Goal: Transaction & Acquisition: Purchase product/service

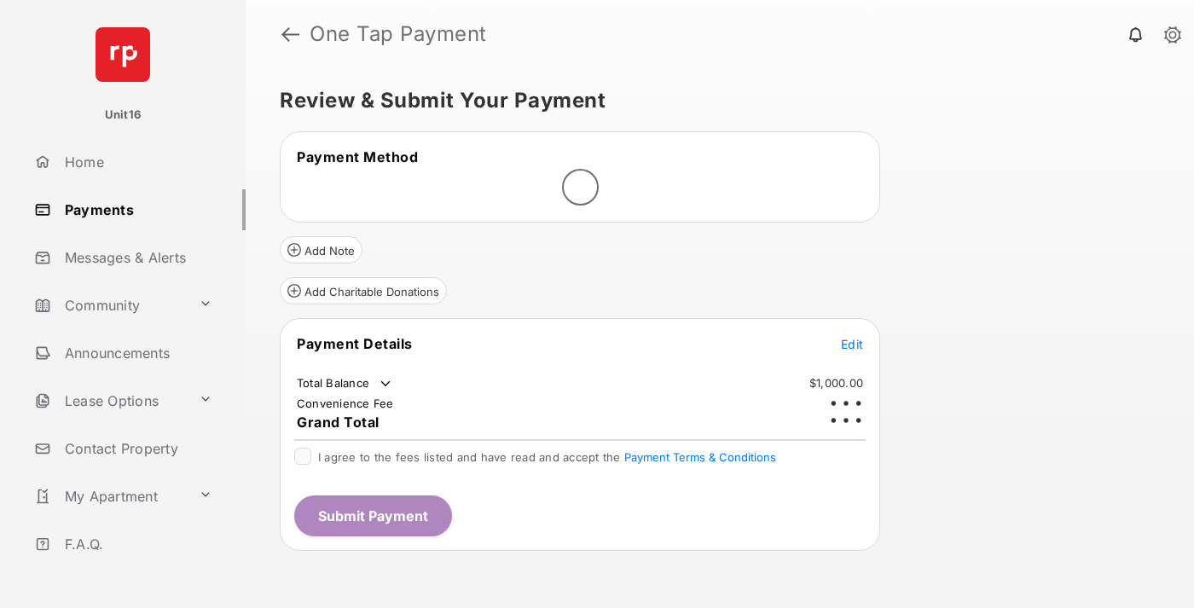
click at [852, 337] on span "Edit" at bounding box center [852, 344] width 22 height 14
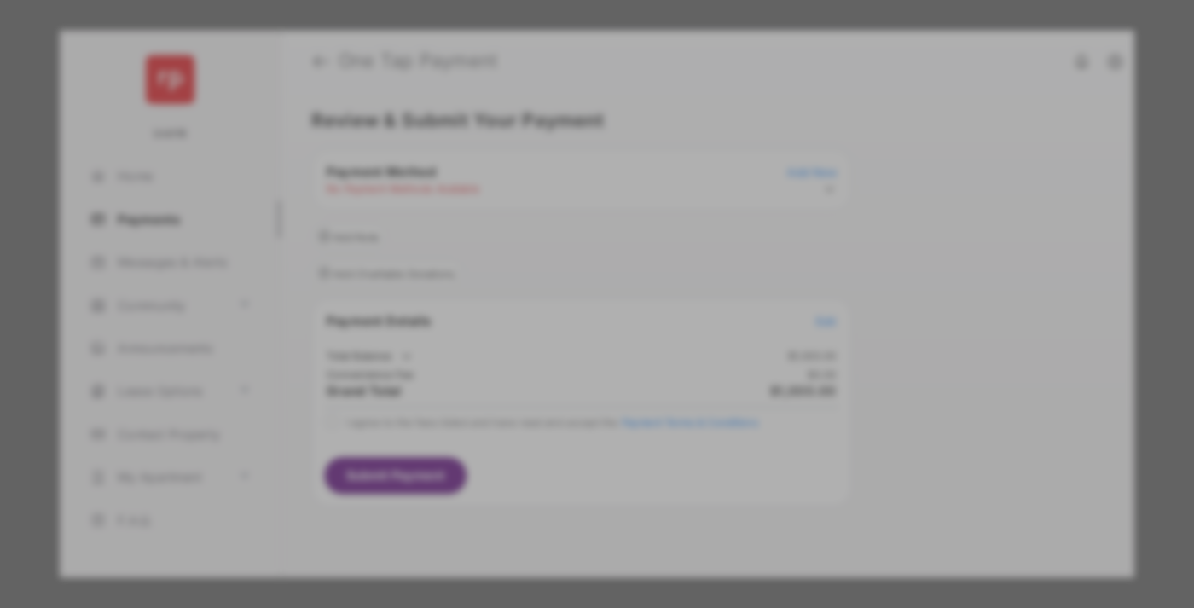
click at [565, 332] on div "Other Amount" at bounding box center [565, 343] width 276 height 29
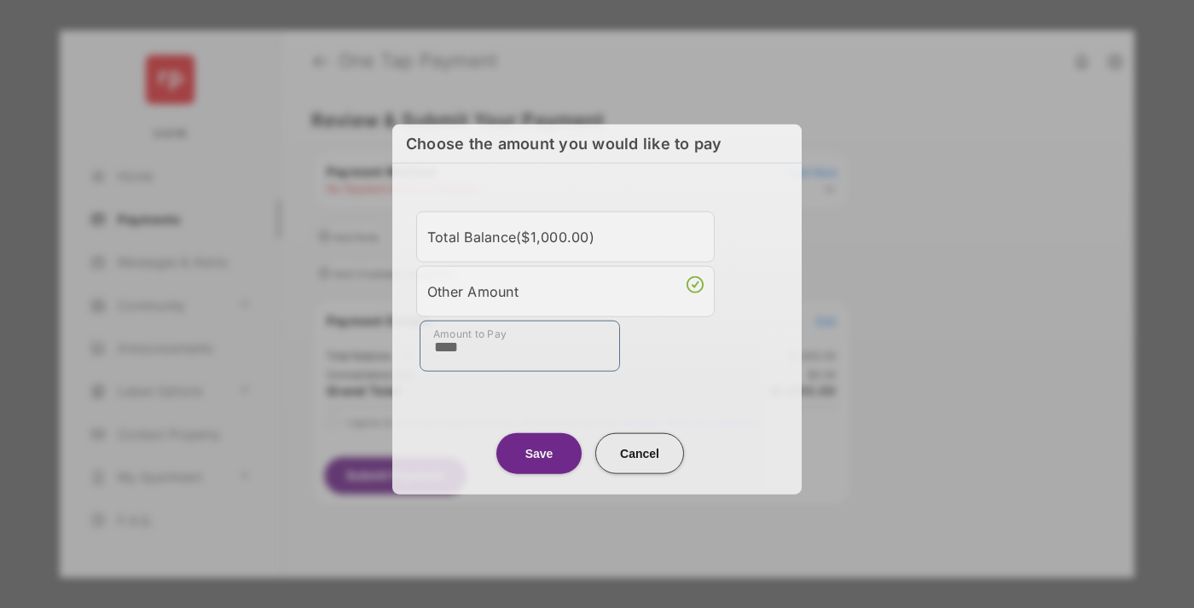
type input "****"
click at [539, 450] on button "Save" at bounding box center [538, 452] width 85 height 41
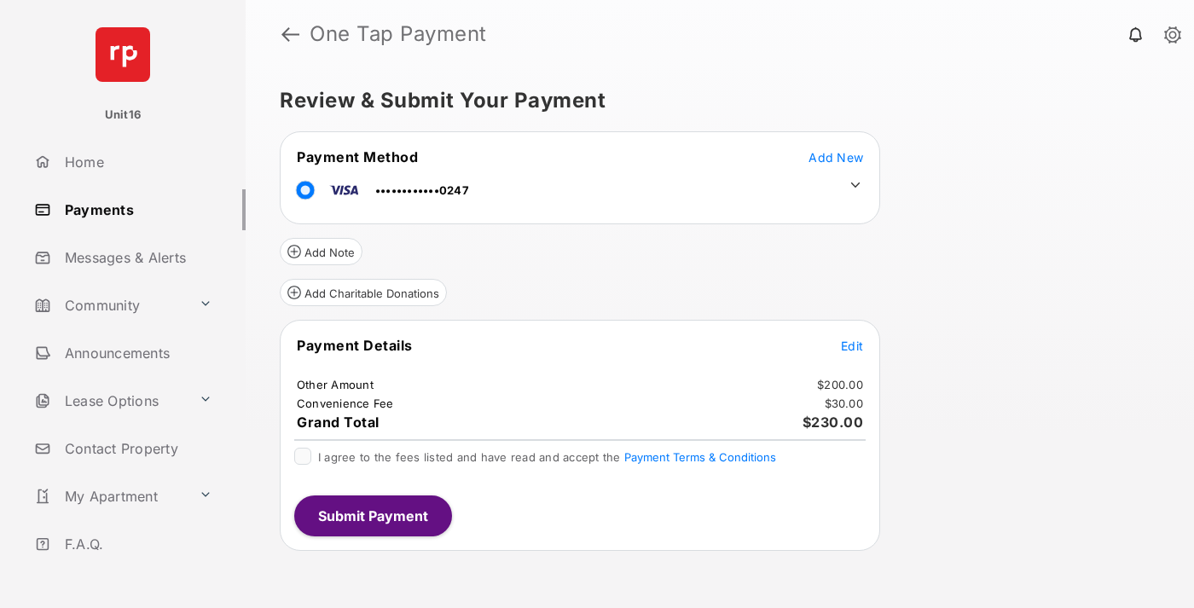
click at [855, 185] on icon at bounding box center [855, 184] width 15 height 15
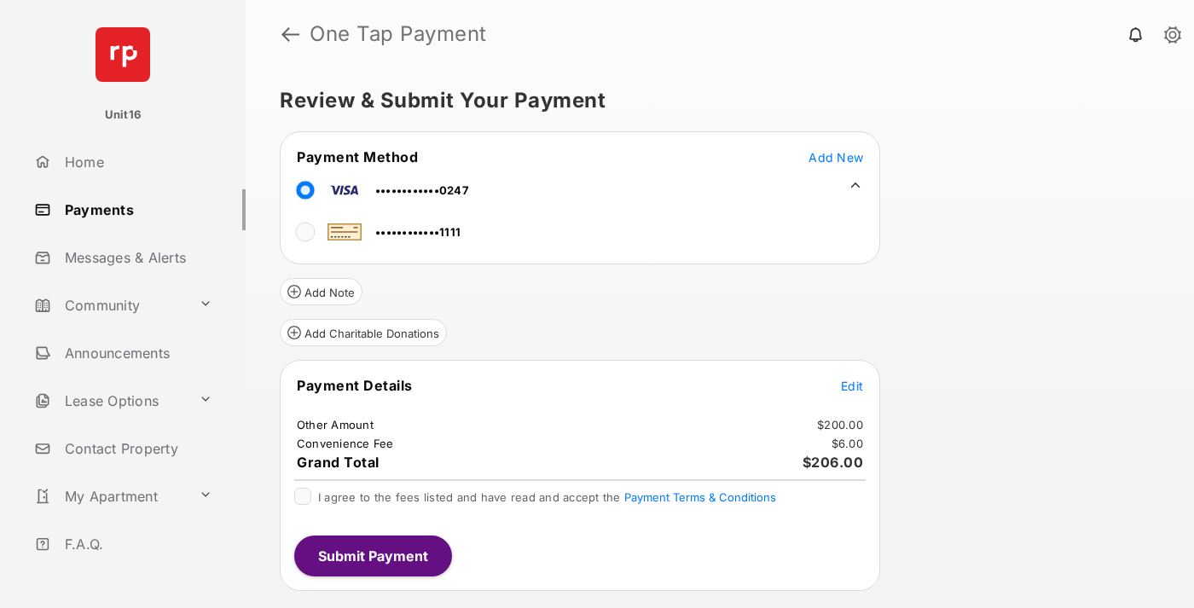
click at [852, 385] on span "Edit" at bounding box center [852, 386] width 22 height 14
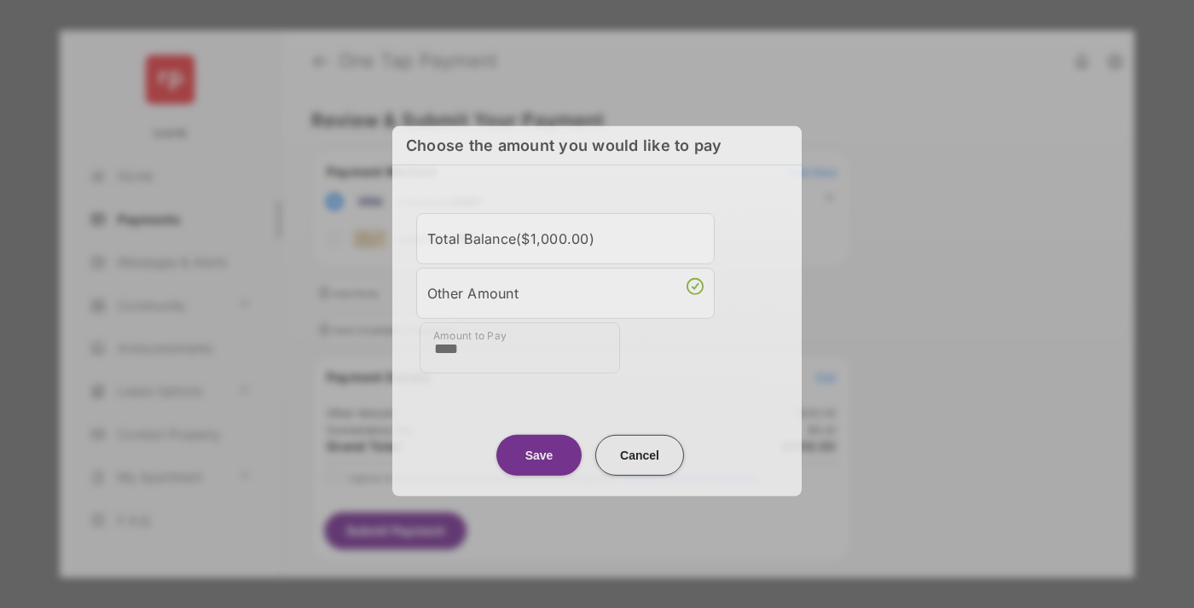
click at [539, 448] on button "Save" at bounding box center [538, 454] width 85 height 41
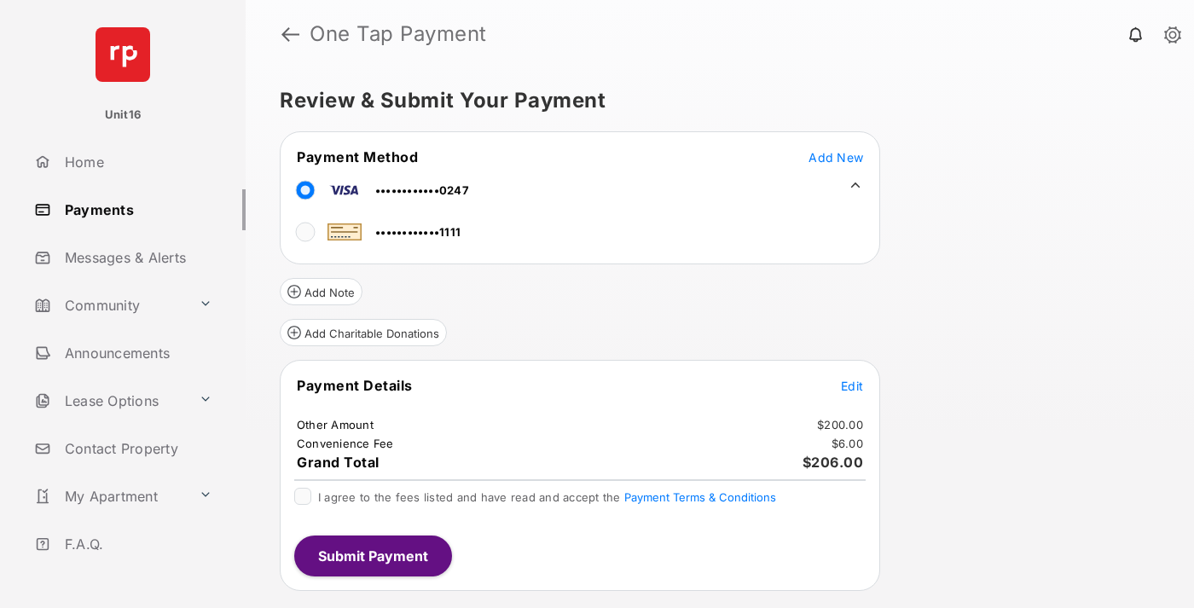
click at [372, 555] on button "Submit Payment" at bounding box center [373, 555] width 158 height 41
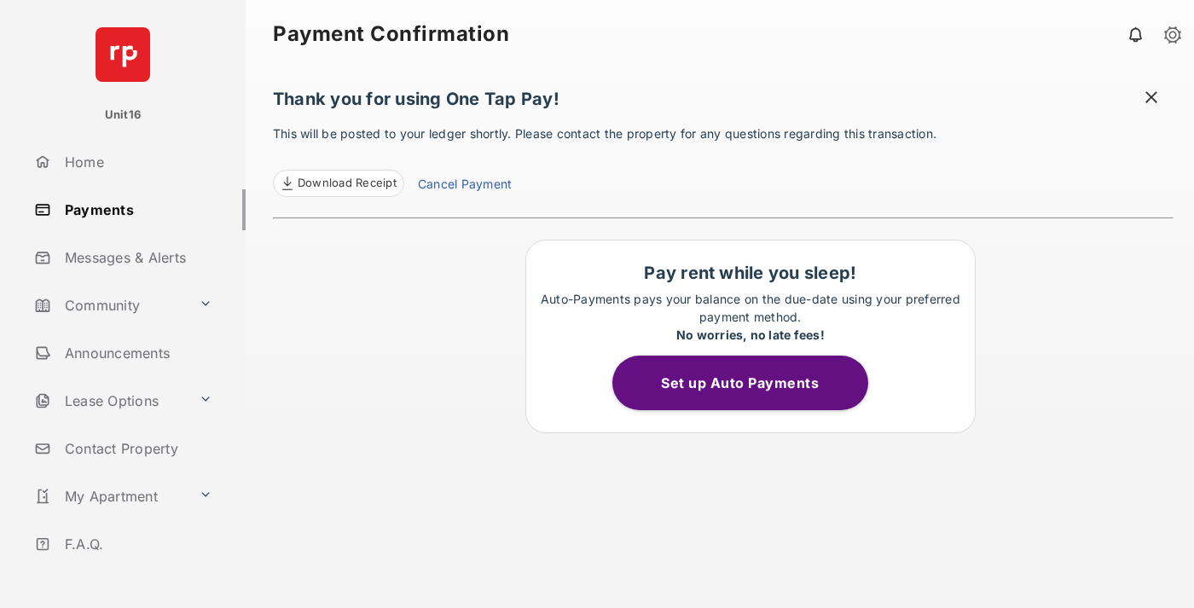
click at [464, 186] on link "Cancel Payment" at bounding box center [465, 186] width 94 height 22
